Goal: Transaction & Acquisition: Purchase product/service

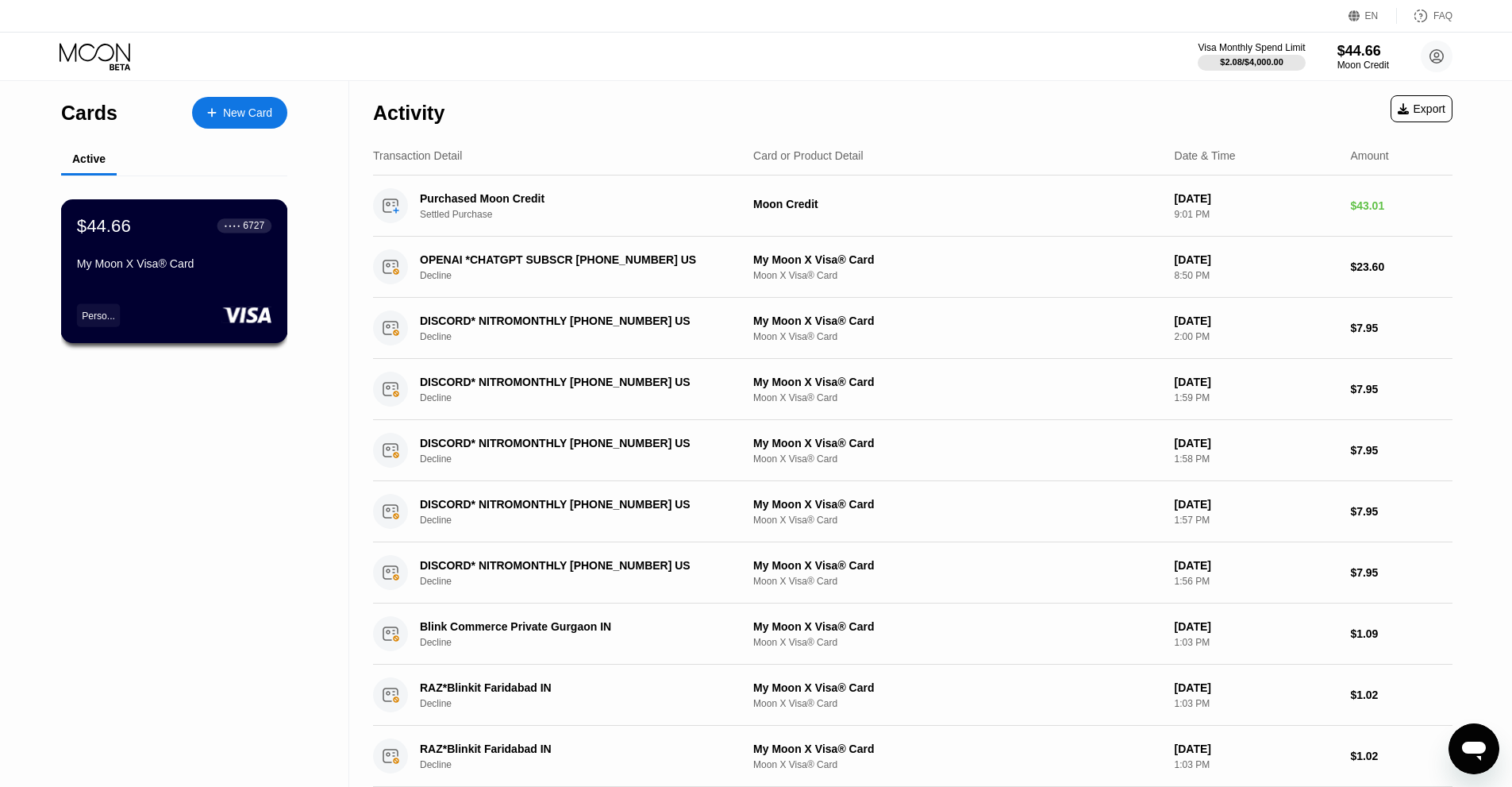
click at [135, 276] on div "My Moon X Visa® Card" at bounding box center [174, 267] width 194 height 19
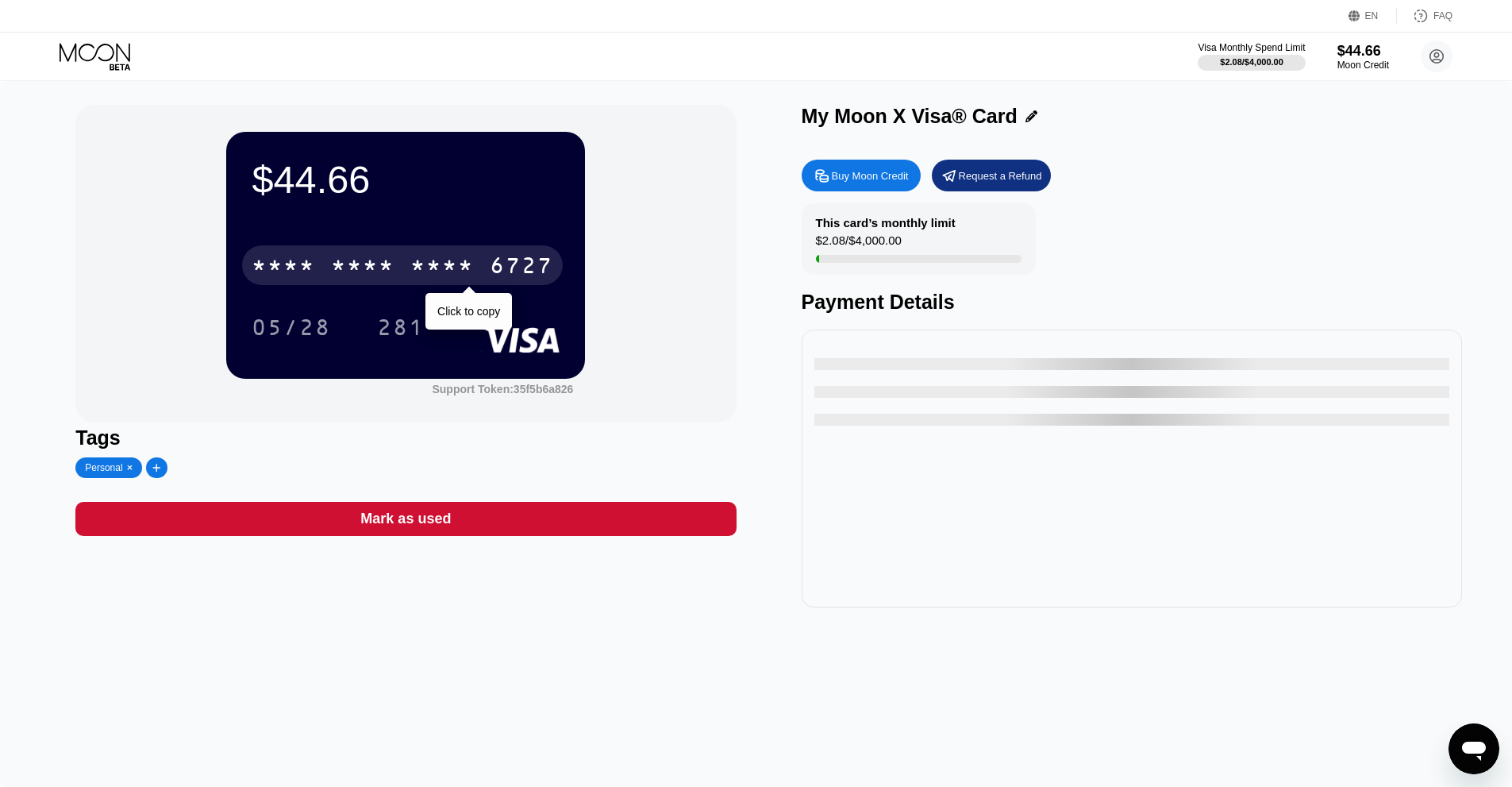
click at [421, 267] on div "* * * *" at bounding box center [442, 268] width 64 height 25
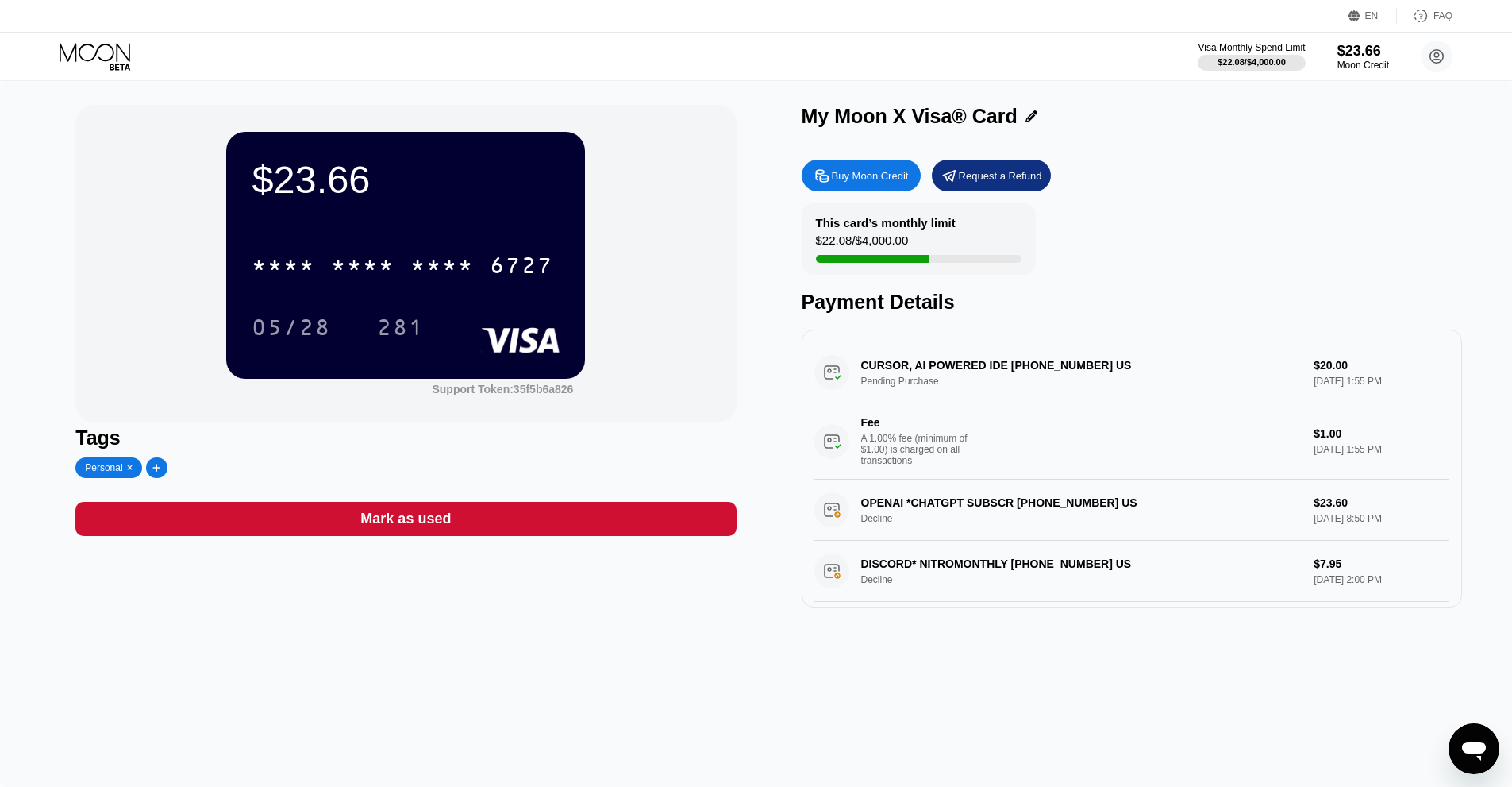
click at [892, 181] on div "Buy Moon Credit" at bounding box center [870, 175] width 77 height 14
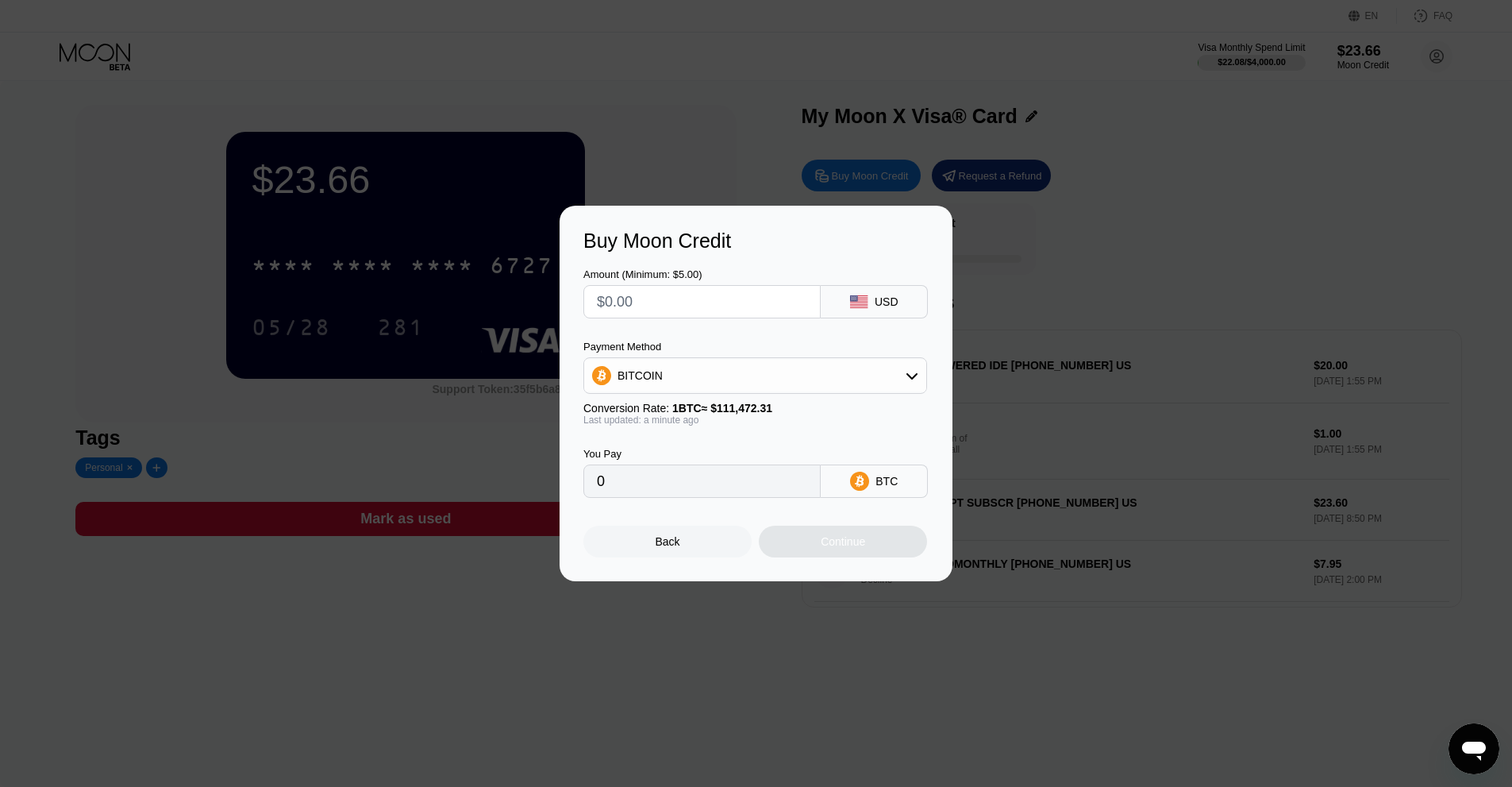
click at [705, 304] on input "text" at bounding box center [702, 302] width 210 height 32
type input "$5"
type input "0.00004486"
type input "$5"
type input "0.00004481"
